Goal: Information Seeking & Learning: Learn about a topic

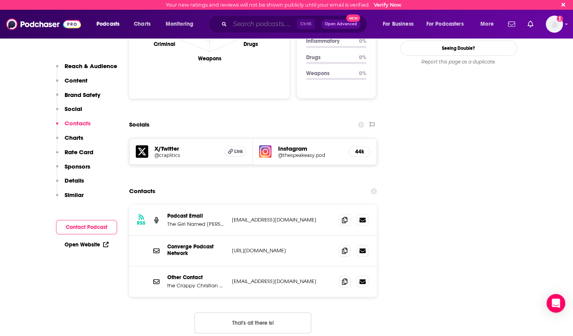
click at [266, 23] on input "Search podcasts, credits, & more..." at bounding box center [263, 24] width 67 height 12
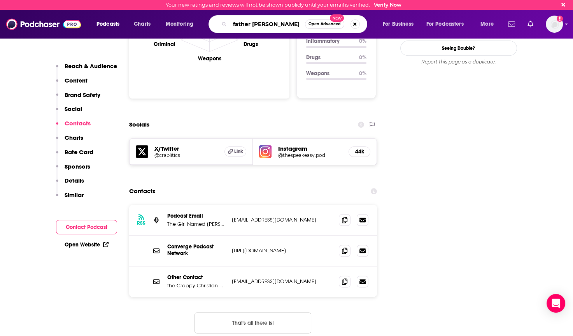
type input "father [PERSON_NAME]"
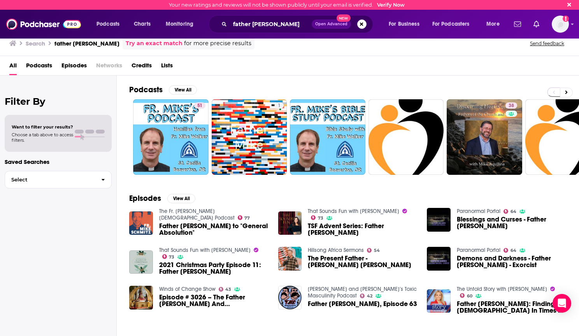
click at [178, 223] on span "Father [PERSON_NAME] to "General Absolution"" at bounding box center [214, 229] width 110 height 13
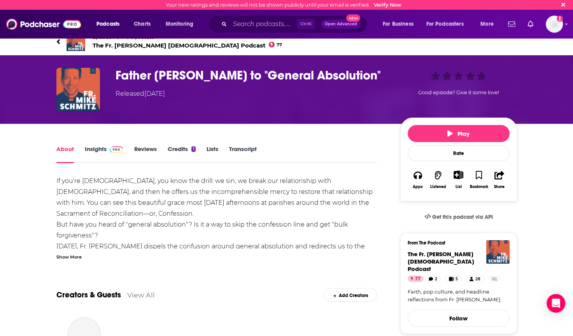
scroll to position [78, 0]
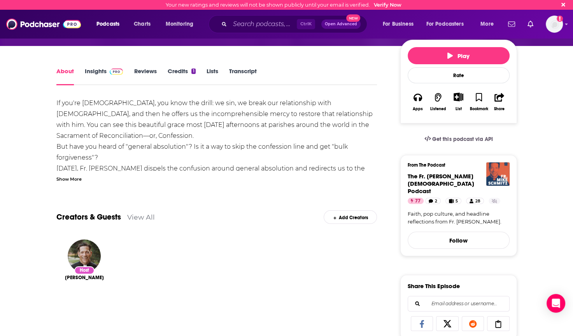
click at [103, 69] on link "Insights" at bounding box center [104, 76] width 39 height 18
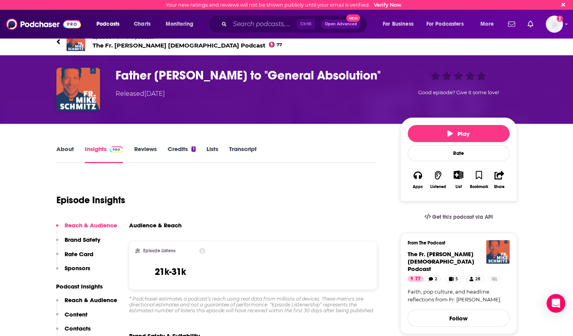
click at [64, 151] on link "About" at bounding box center [65, 154] width 18 height 18
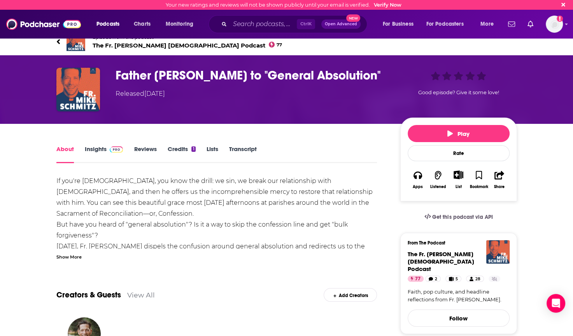
click at [139, 46] on span "The Fr. [PERSON_NAME] [DEMOGRAPHIC_DATA] Podcast 77" at bounding box center [188, 45] width 190 height 7
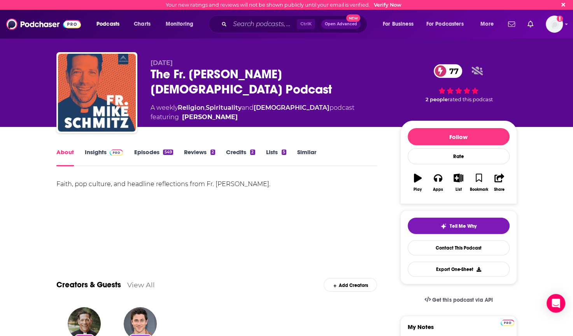
scroll to position [78, 0]
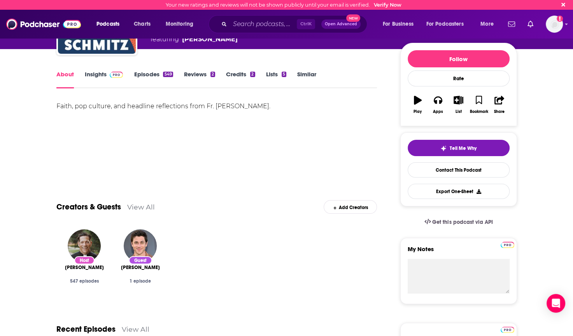
click at [149, 75] on link "Episodes 549" at bounding box center [153, 79] width 39 height 18
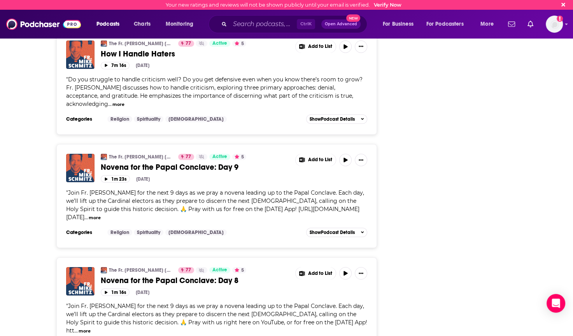
scroll to position [2683, 0]
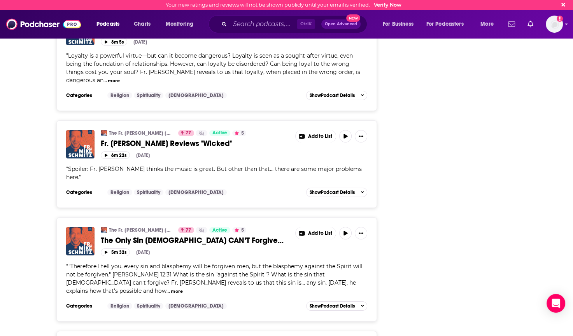
scroll to position [5379, 0]
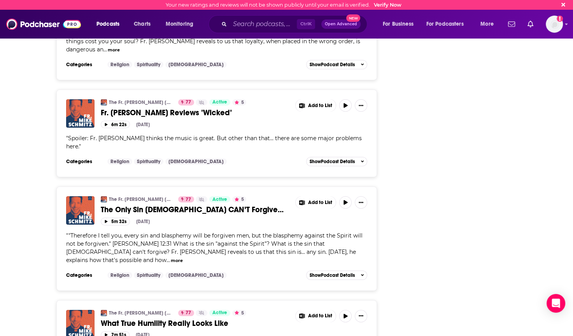
scroll to position [5395, 0]
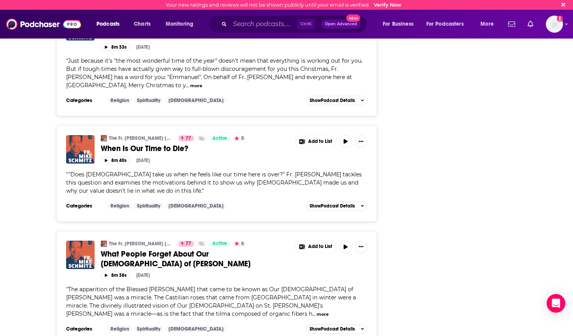
scroll to position [6057, 0]
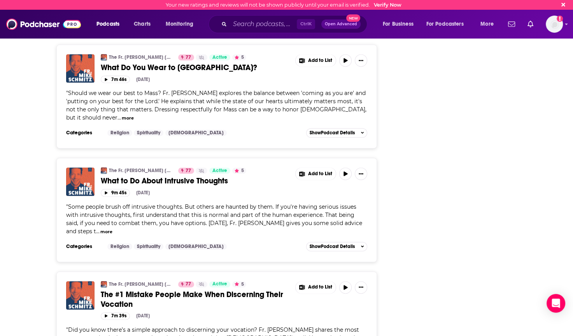
scroll to position [6796, 0]
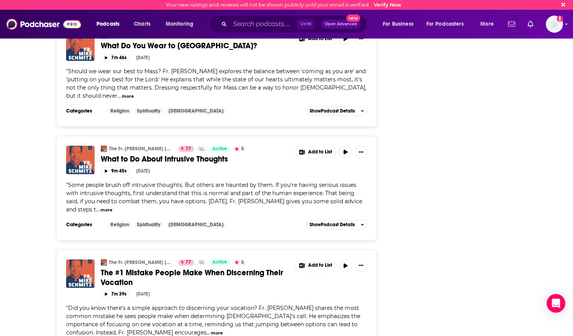
drag, startPoint x: 179, startPoint y: 210, endPoint x: 214, endPoint y: 209, distance: 34.6
drag, startPoint x: 214, startPoint y: 209, endPoint x: 206, endPoint y: 211, distance: 7.9
copy span "[PERSON_NAME]"
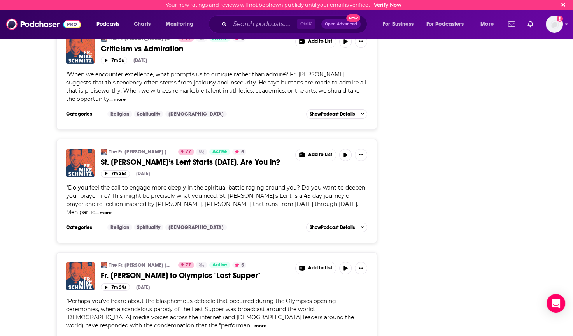
scroll to position [8242, 0]
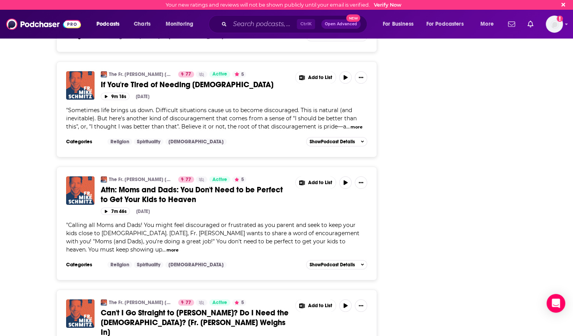
scroll to position [8592, 0]
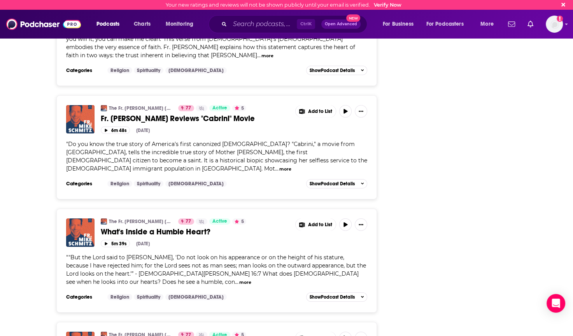
scroll to position [10943, 0]
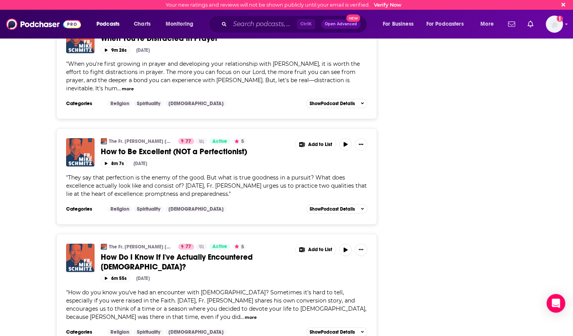
scroll to position [13592, 0]
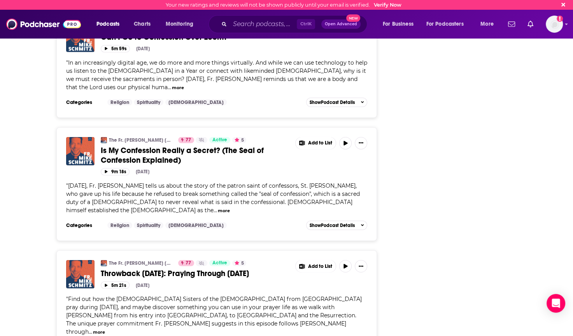
scroll to position [16282, 0]
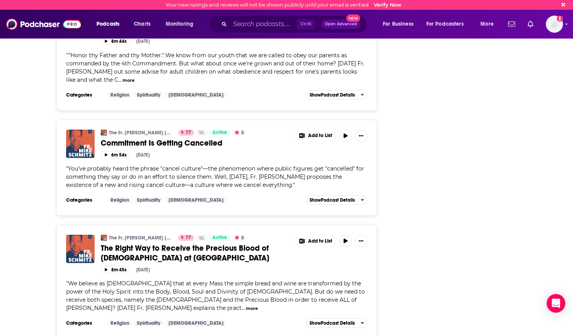
scroll to position [19019, 0]
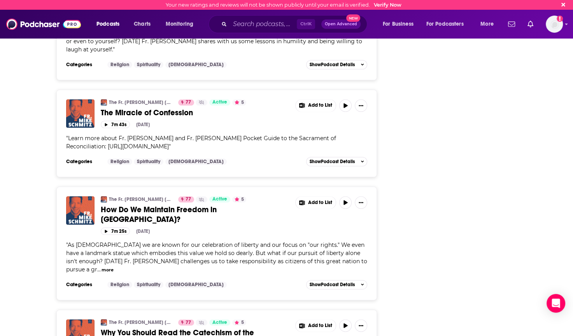
scroll to position [20887, 0]
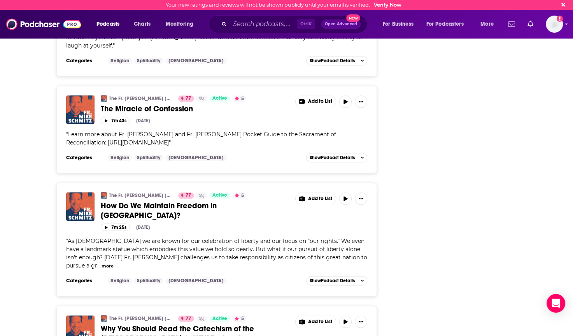
drag, startPoint x: 185, startPoint y: 177, endPoint x: 228, endPoint y: 180, distance: 43.3
copy span "[PERSON_NAME]"
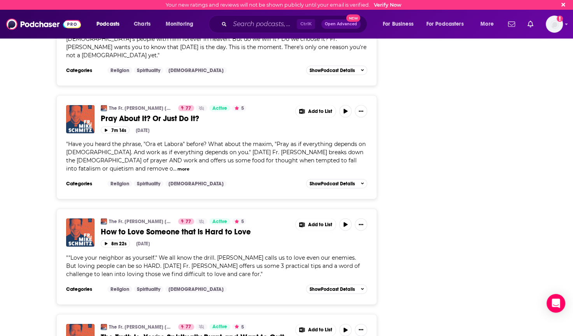
scroll to position [21688, 0]
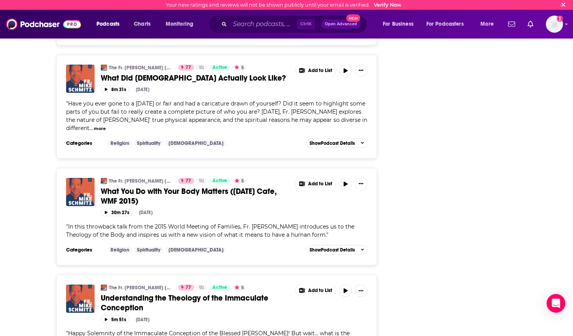
scroll to position [24412, 0]
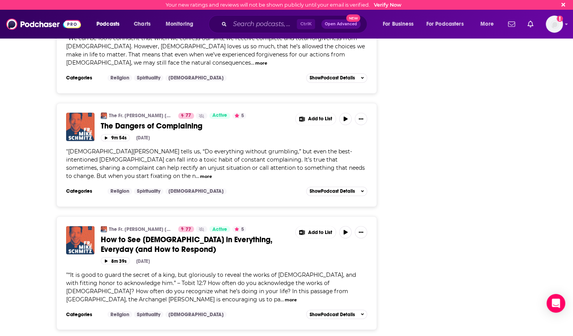
scroll to position [27085, 0]
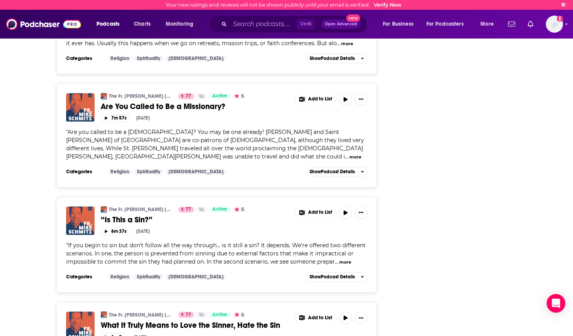
scroll to position [29783, 0]
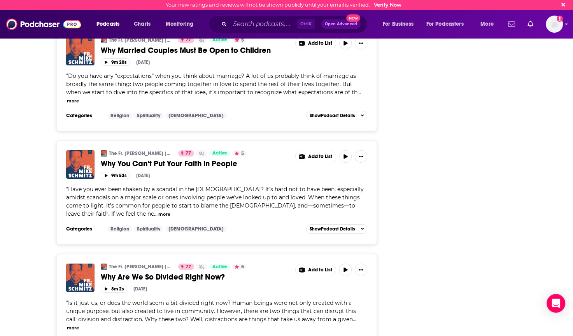
scroll to position [31340, 0]
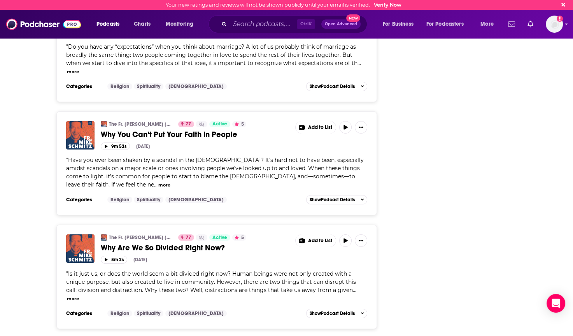
drag, startPoint x: 227, startPoint y: 204, endPoint x: 273, endPoint y: 202, distance: 46.3
copy span "Fr. [PERSON_NAME]"
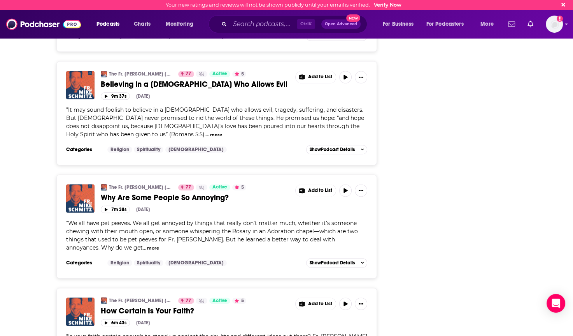
scroll to position [32507, 0]
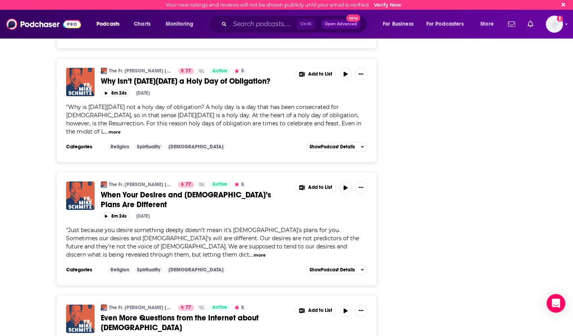
scroll to position [35196, 0]
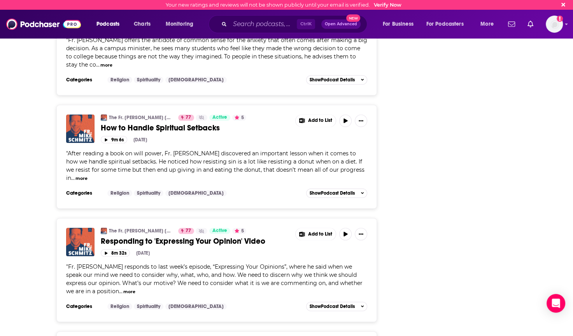
scroll to position [37911, 0]
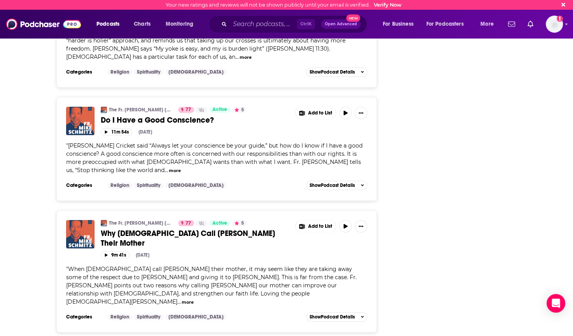
scroll to position [40609, 0]
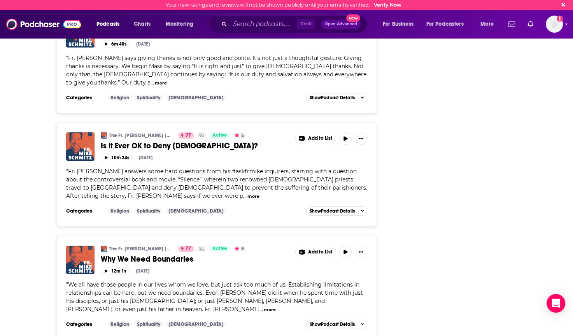
scroll to position [42999, 0]
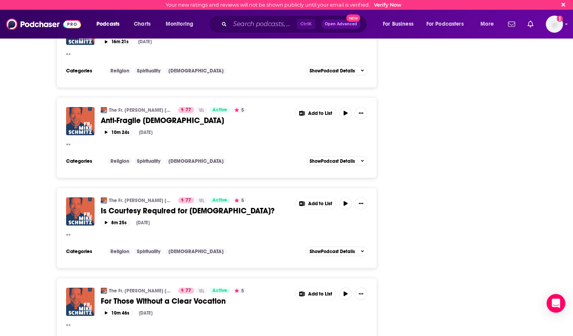
scroll to position [44400, 0]
